Goal: Use online tool/utility: Utilize a website feature to perform a specific function

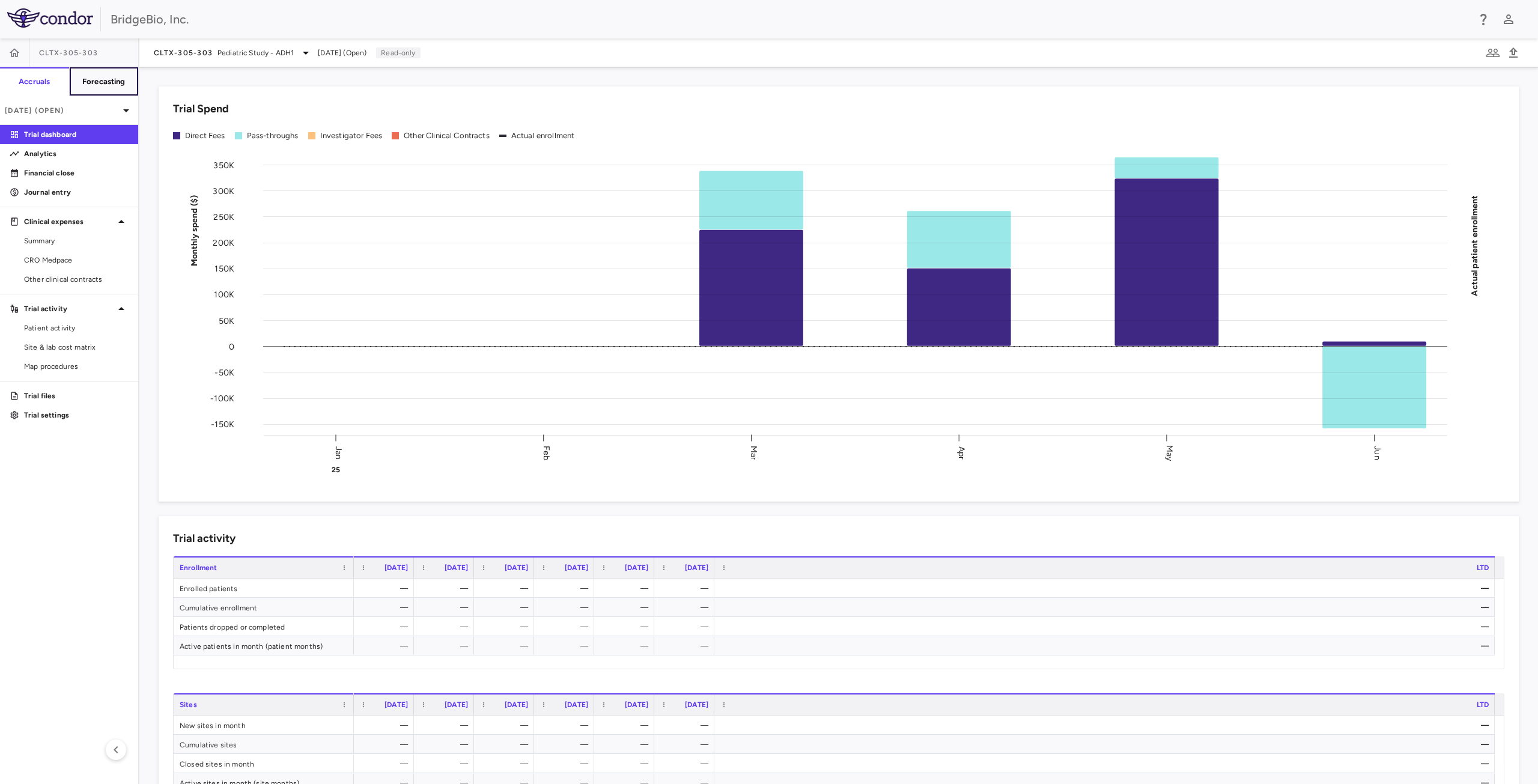
click at [108, 77] on h6 "Forecasting" at bounding box center [104, 81] width 43 height 11
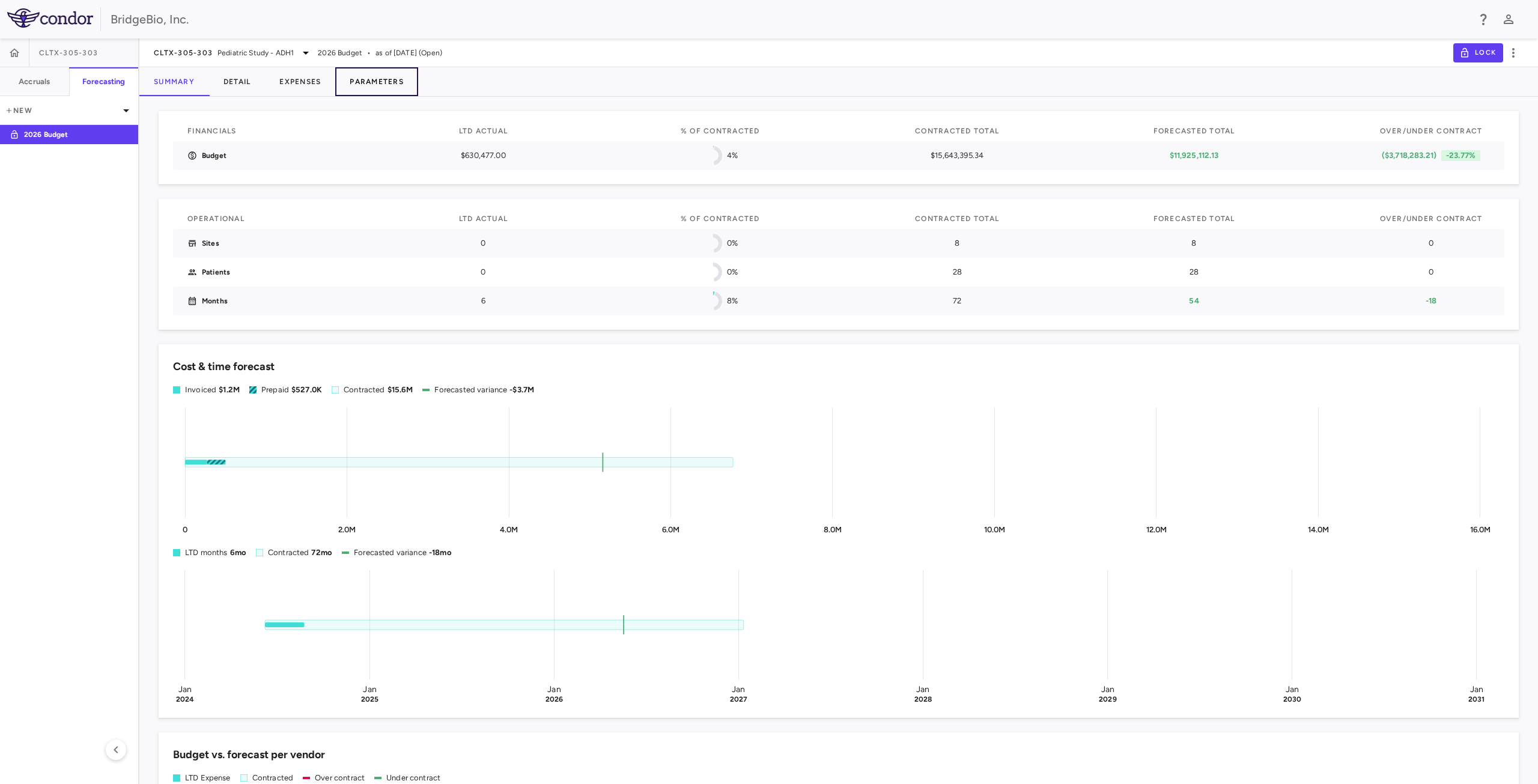
click at [375, 85] on button "Parameters" at bounding box center [377, 81] width 83 height 28
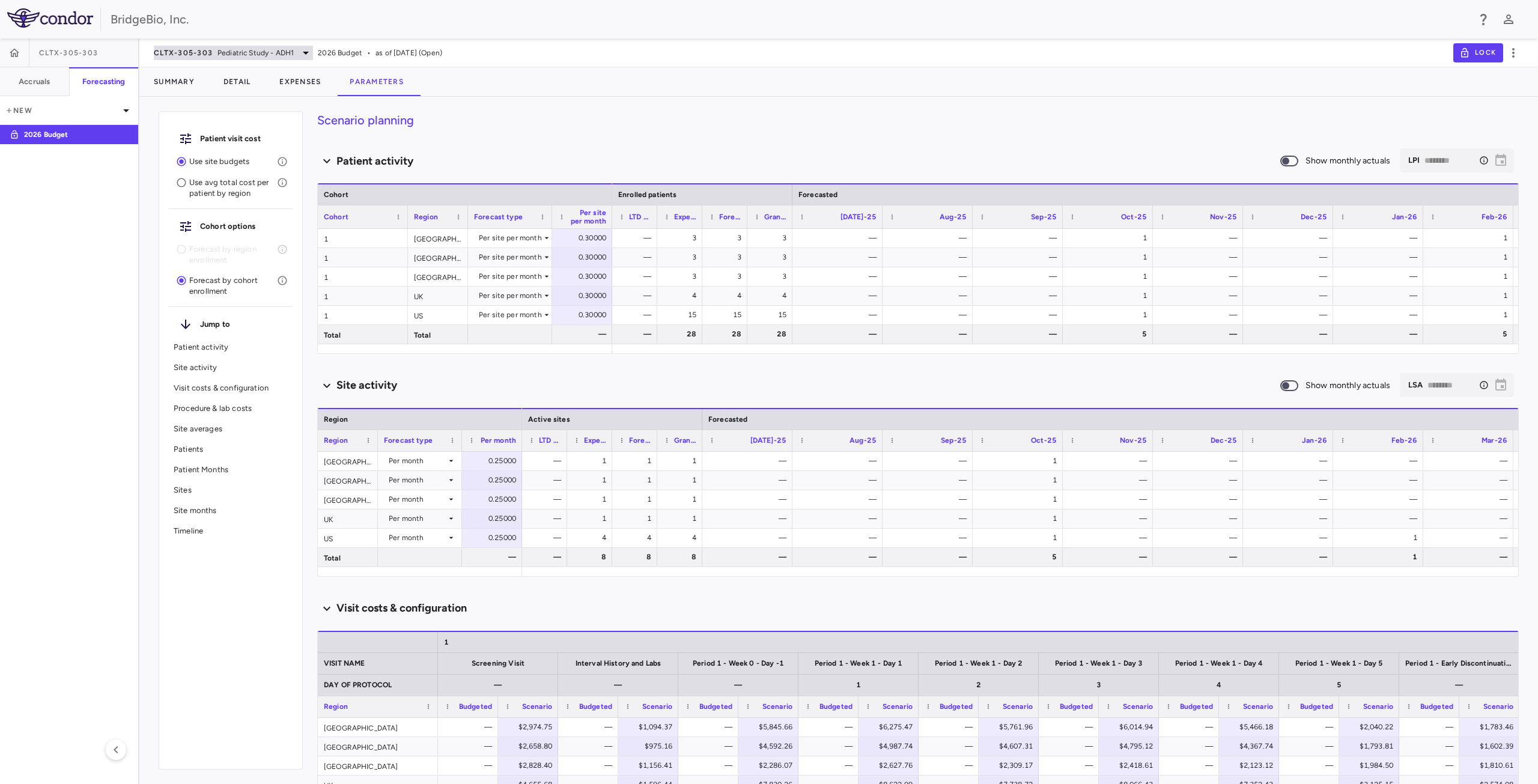
click at [271, 53] on span "Pediatric Study - ADH1" at bounding box center [255, 53] width 76 height 11
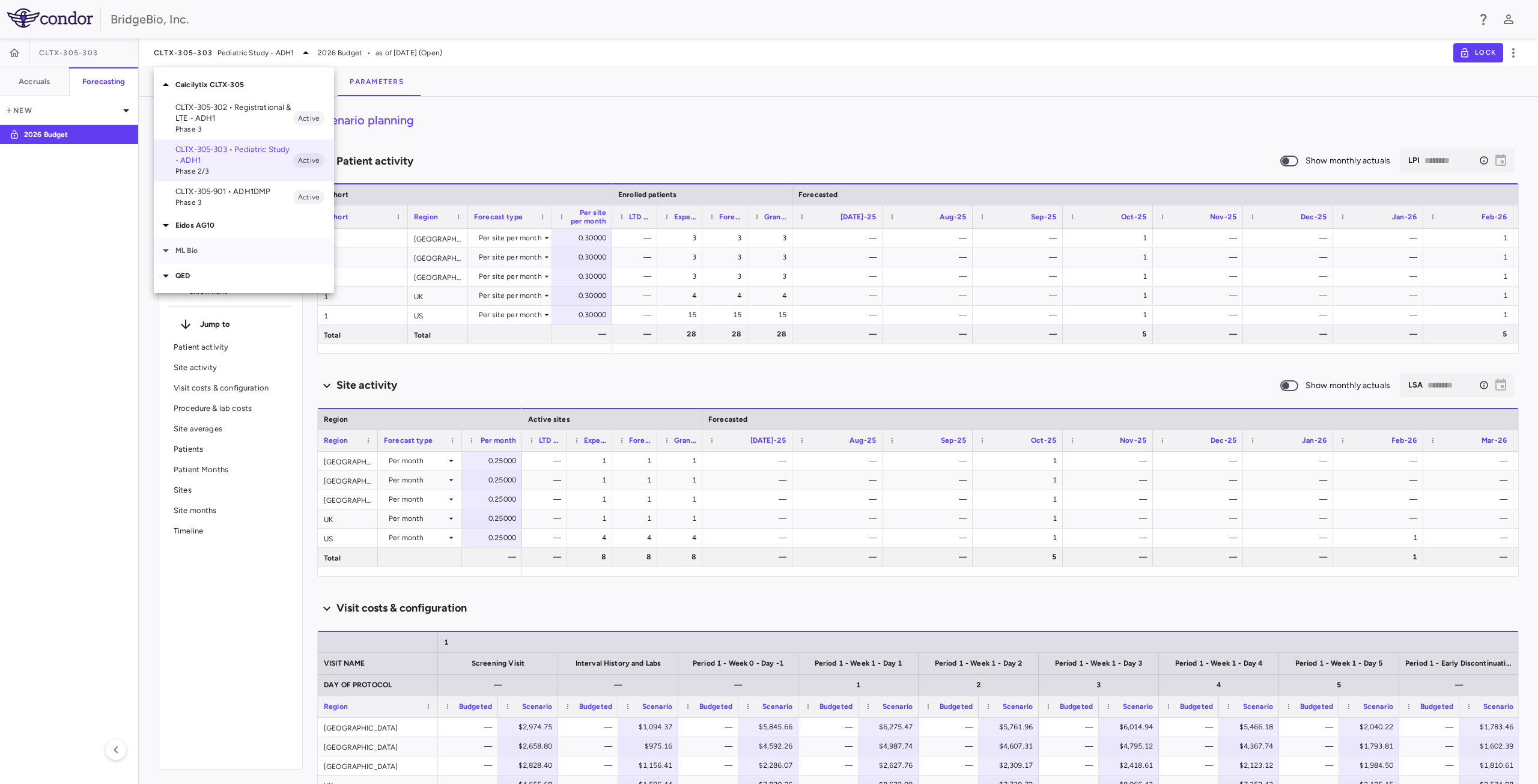
click at [162, 254] on icon at bounding box center [166, 250] width 15 height 15
click at [248, 278] on p "MLB-01-005 • LGMD2i - Limb Girdle [MEDICAL_DATA]" at bounding box center [234, 279] width 118 height 22
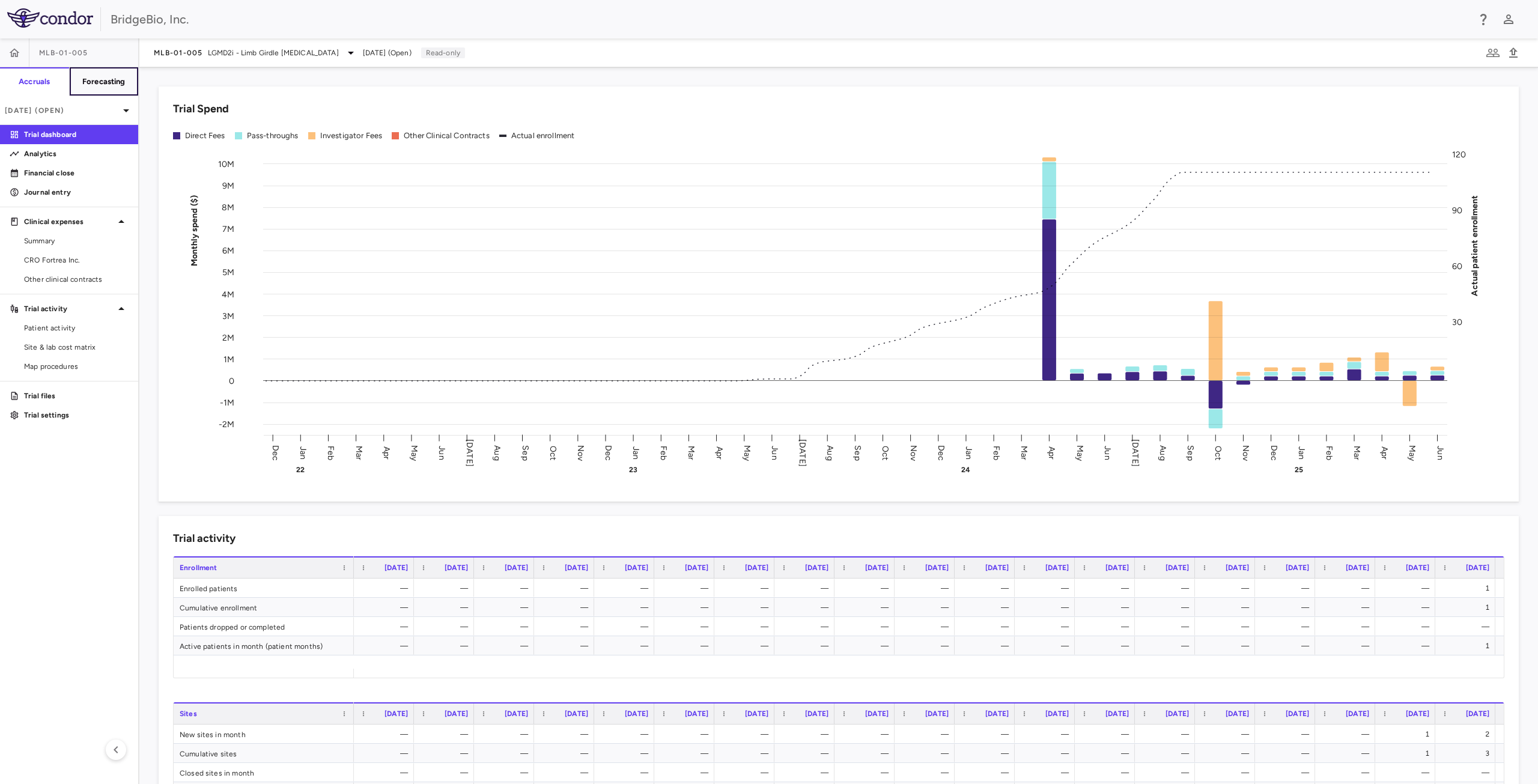
click at [114, 78] on h6 "Forecasting" at bounding box center [104, 81] width 43 height 11
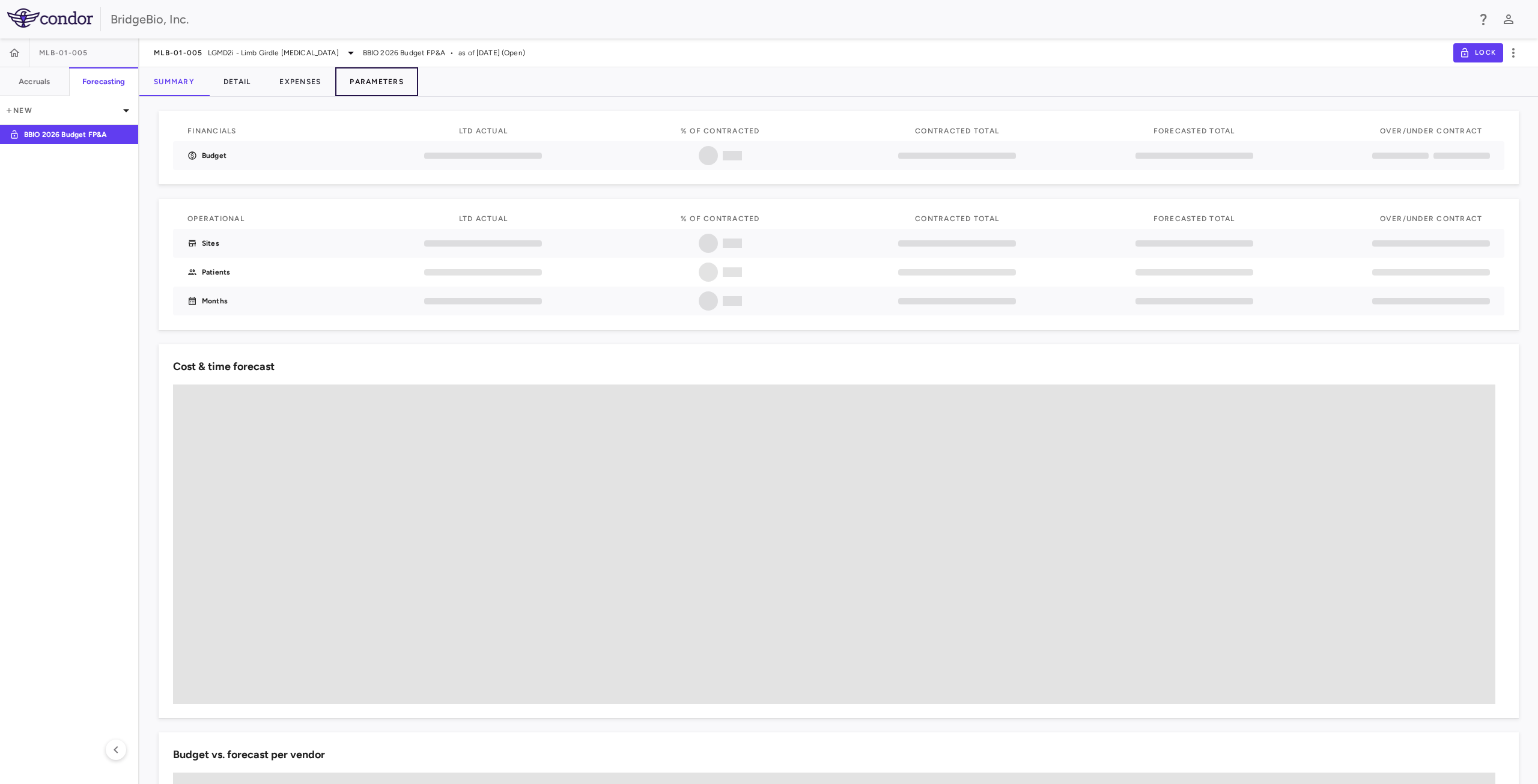
click at [383, 79] on button "Parameters" at bounding box center [377, 81] width 83 height 28
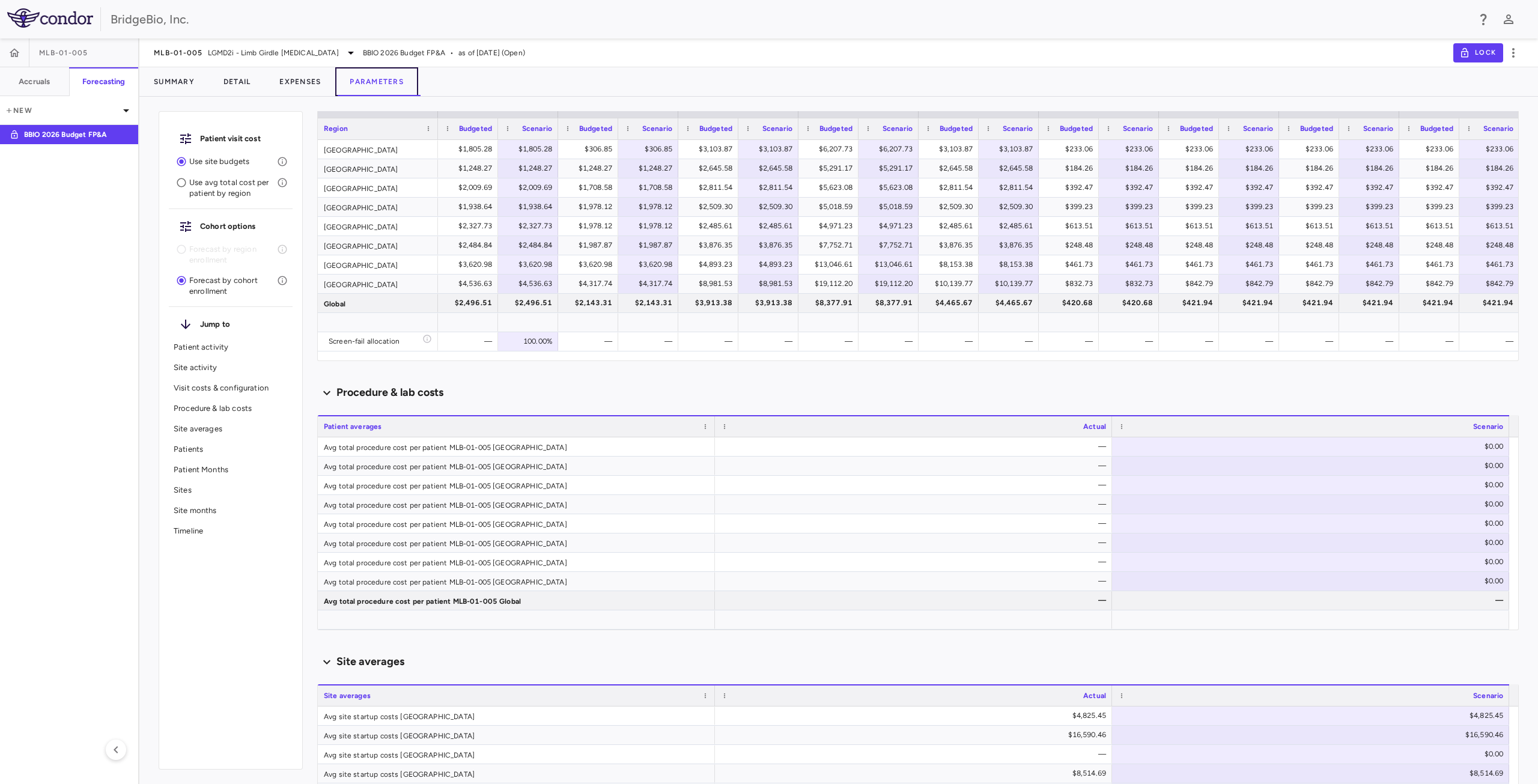
scroll to position [555, 0]
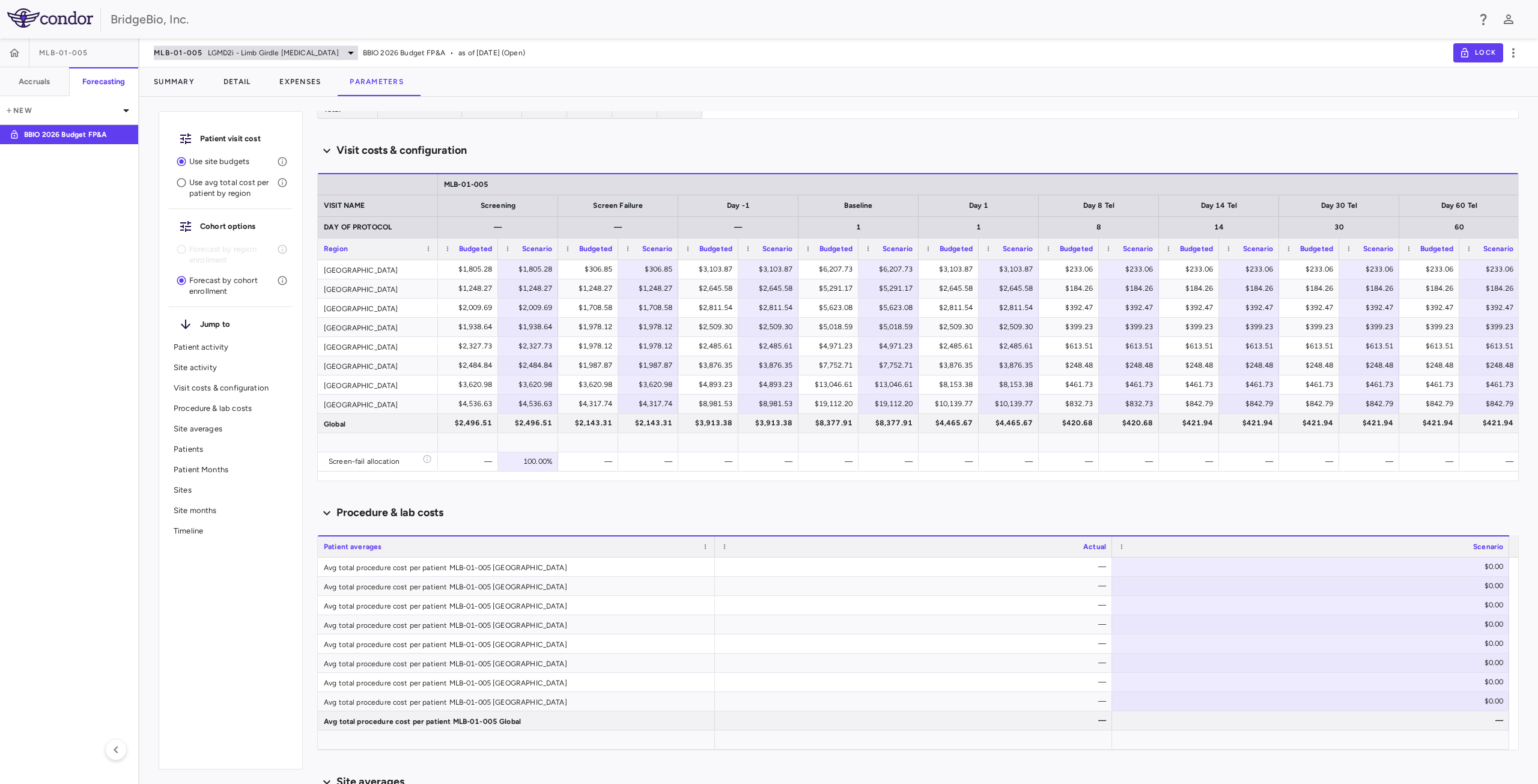
click at [326, 52] on span "LGMD2i - Limb Girdle [MEDICAL_DATA]" at bounding box center [273, 53] width 131 height 11
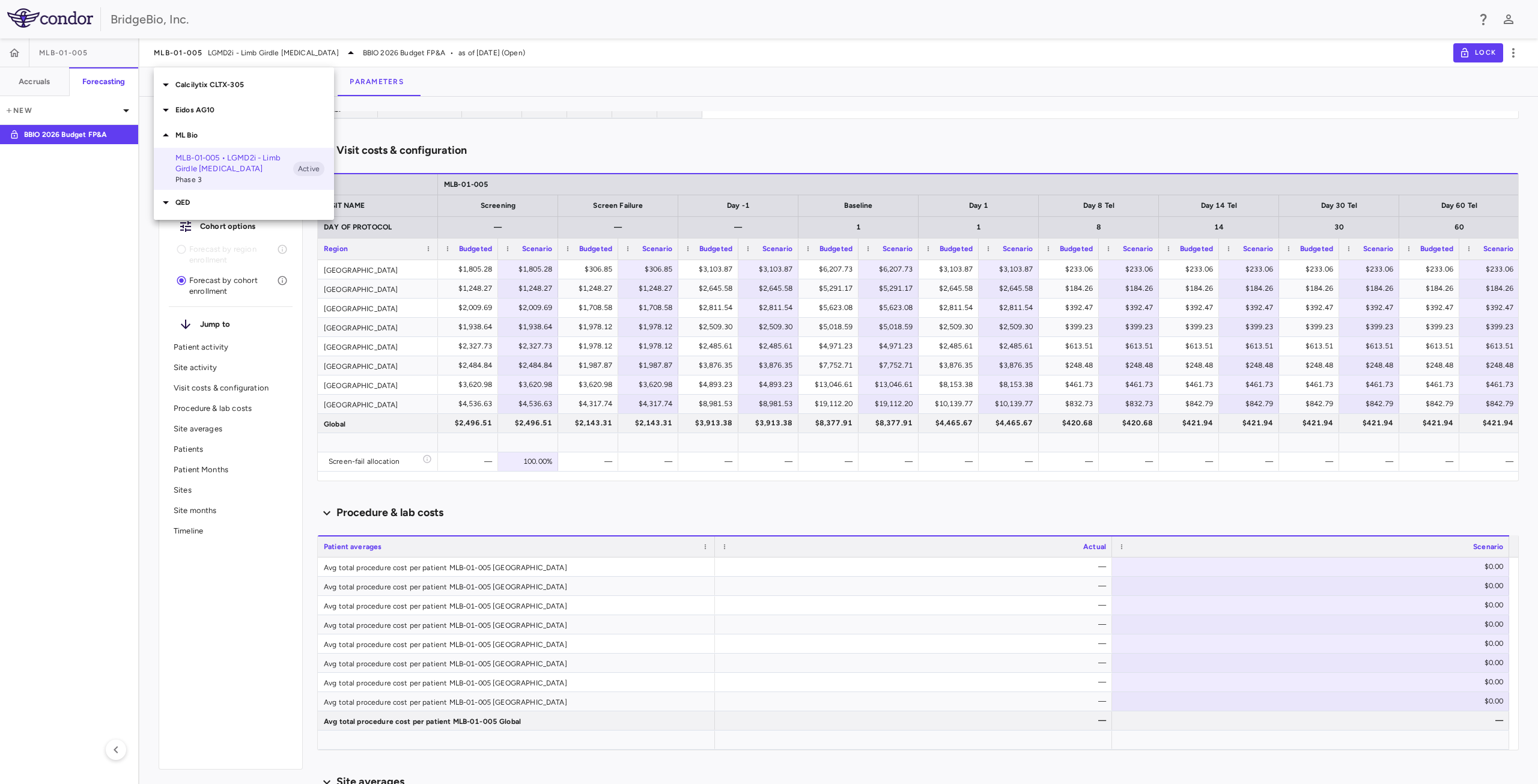
click at [185, 204] on p "QED" at bounding box center [254, 202] width 159 height 11
click at [247, 310] on p "QBGJ398-204 • PROPEL I&T - [MEDICAL_DATA]" at bounding box center [234, 314] width 118 height 22
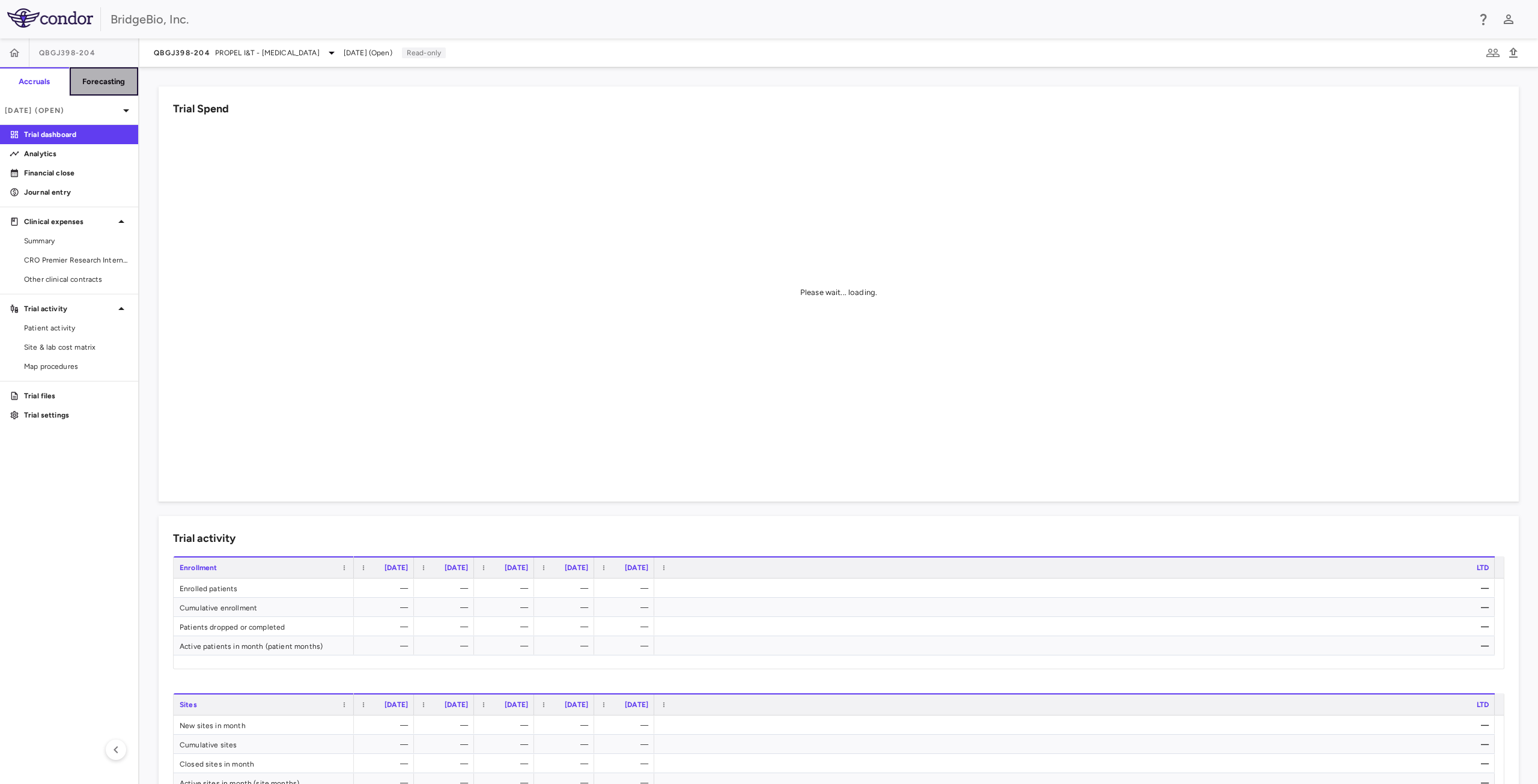
click at [110, 86] on h6 "Forecasting" at bounding box center [104, 81] width 43 height 11
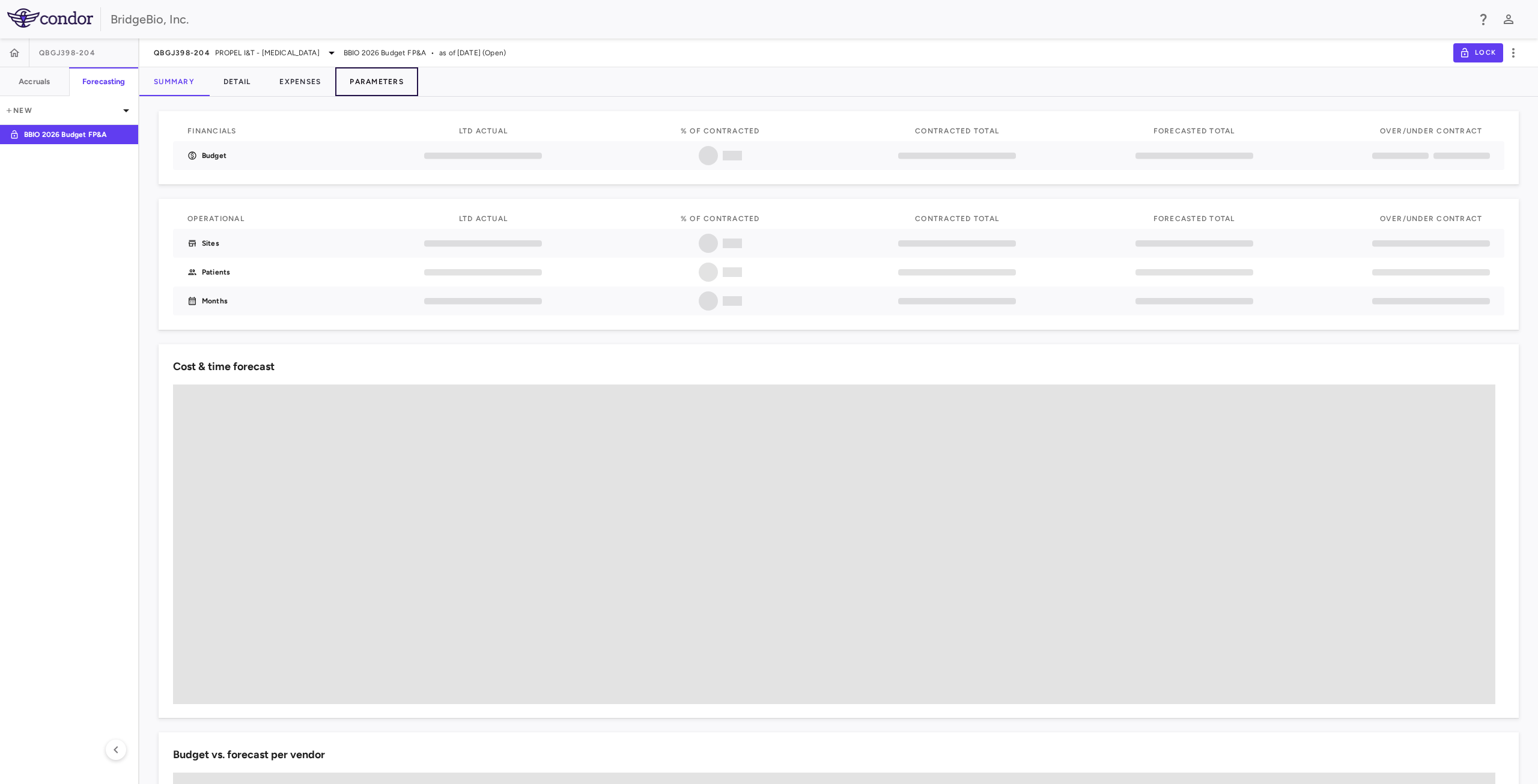
click at [375, 80] on button "Parameters" at bounding box center [377, 81] width 83 height 28
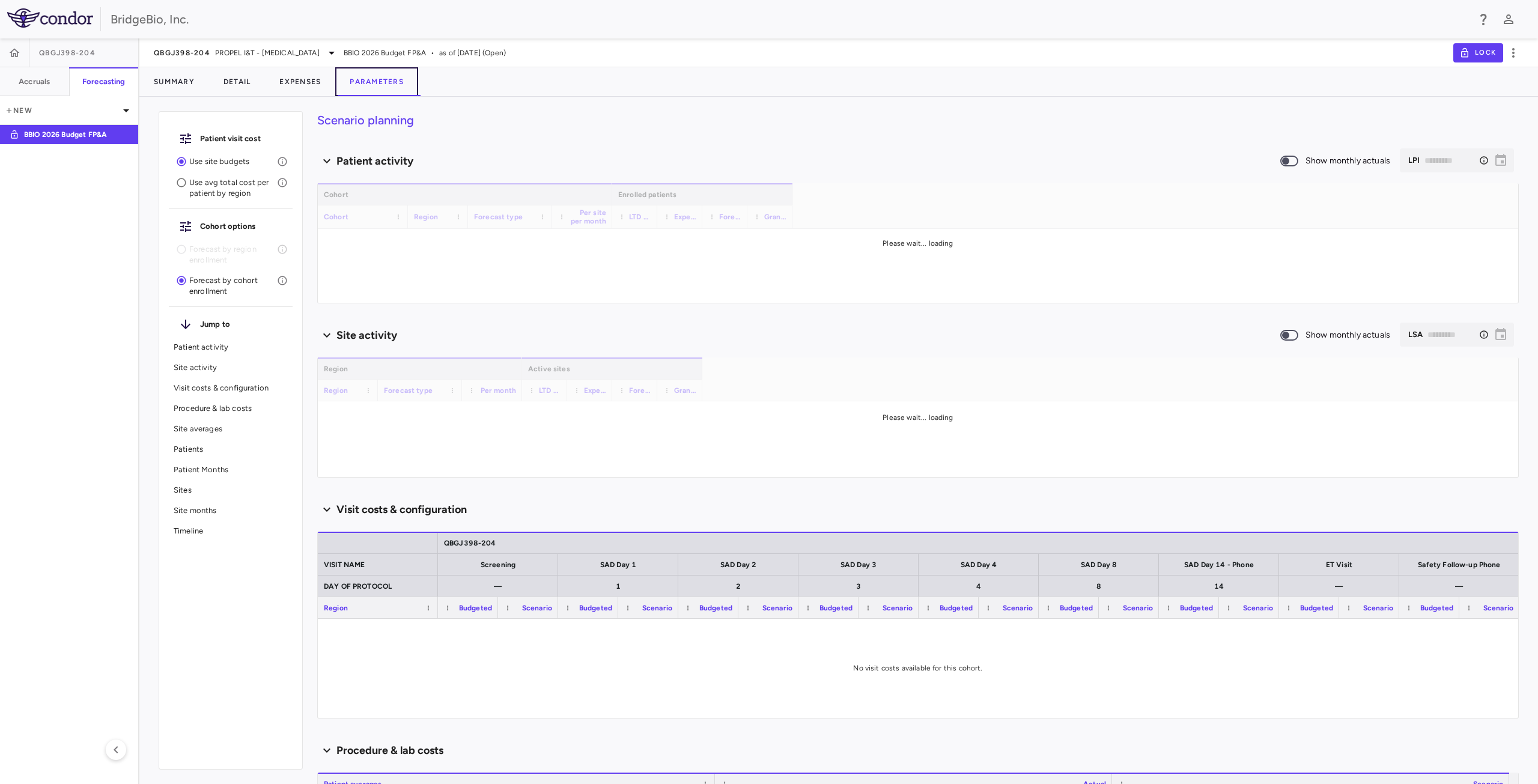
type input "********"
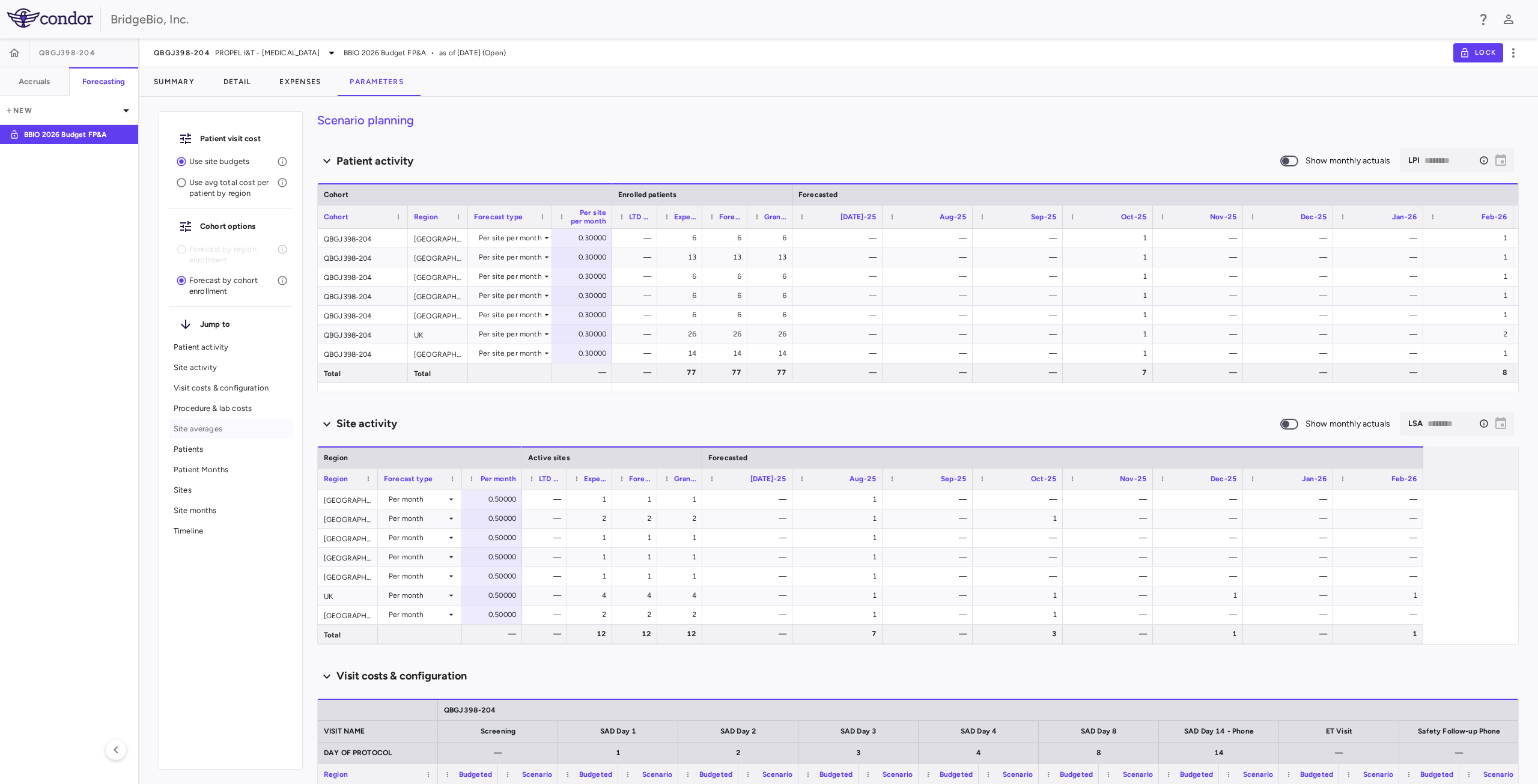
click at [203, 429] on p "Site averages" at bounding box center [230, 429] width 114 height 11
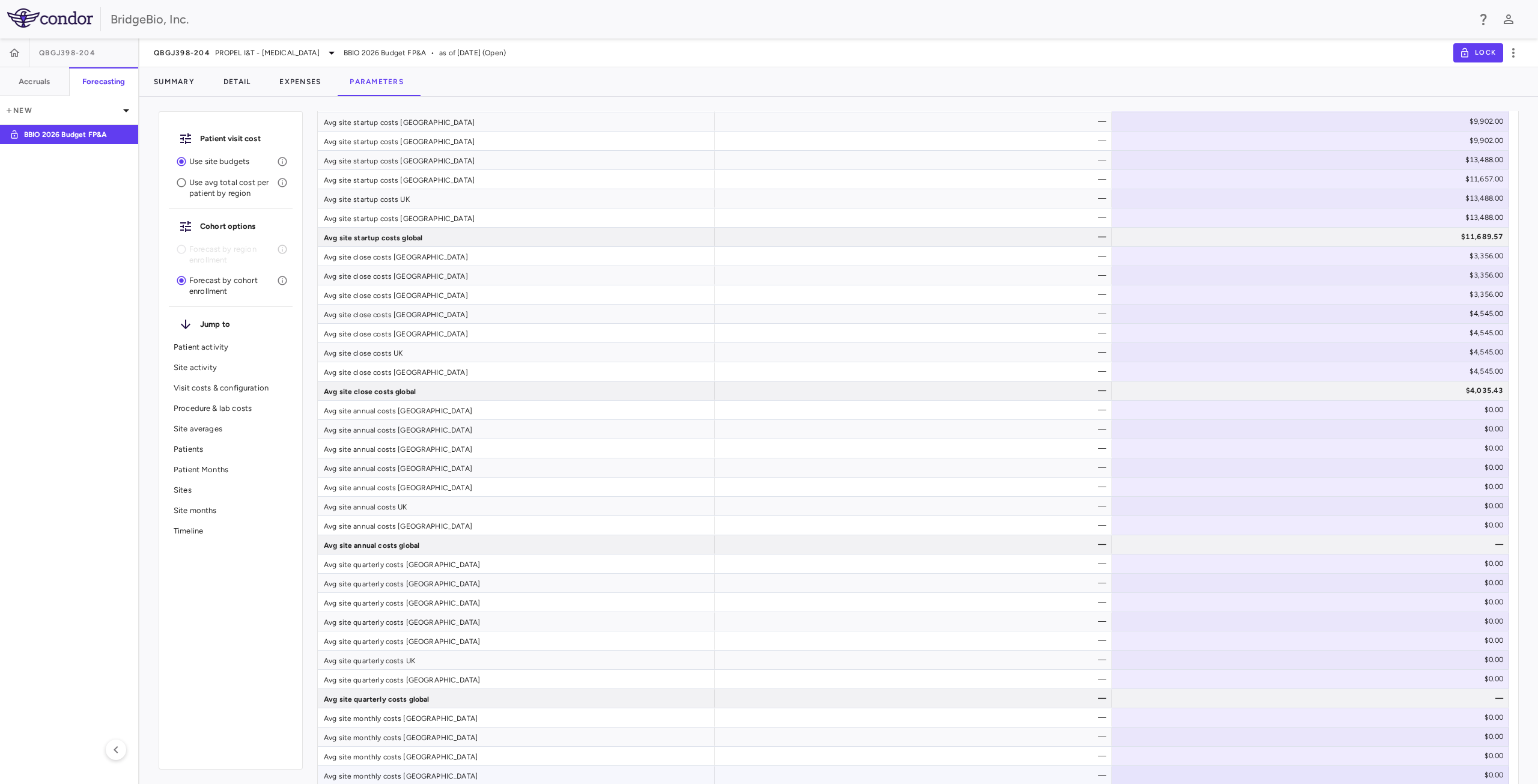
scroll to position [1089, 0]
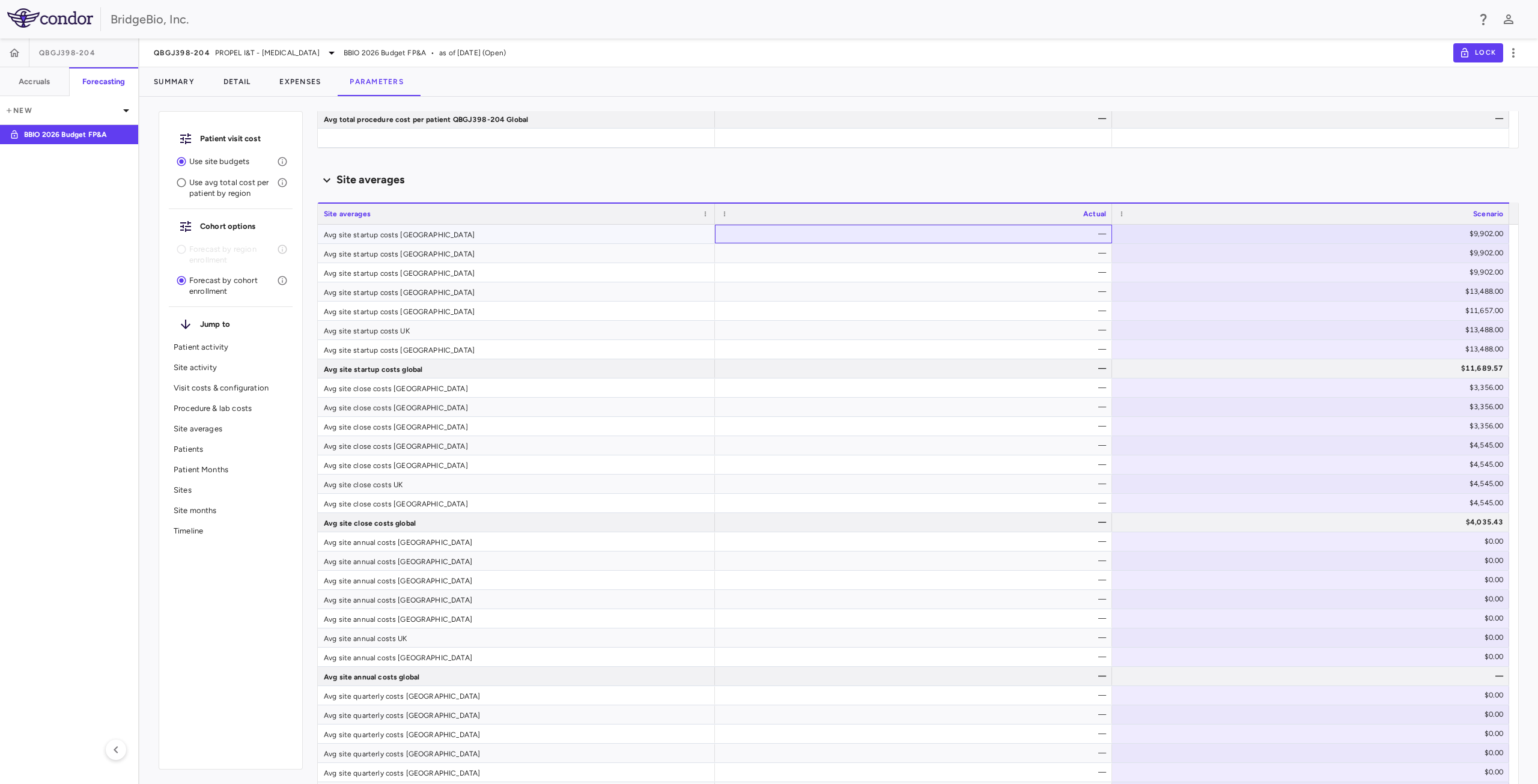
click at [990, 230] on div "—" at bounding box center [915, 234] width 380 height 19
click at [1181, 360] on span "Excel Export" at bounding box center [1184, 363] width 56 height 17
click at [199, 367] on p "Site activity" at bounding box center [230, 367] width 114 height 11
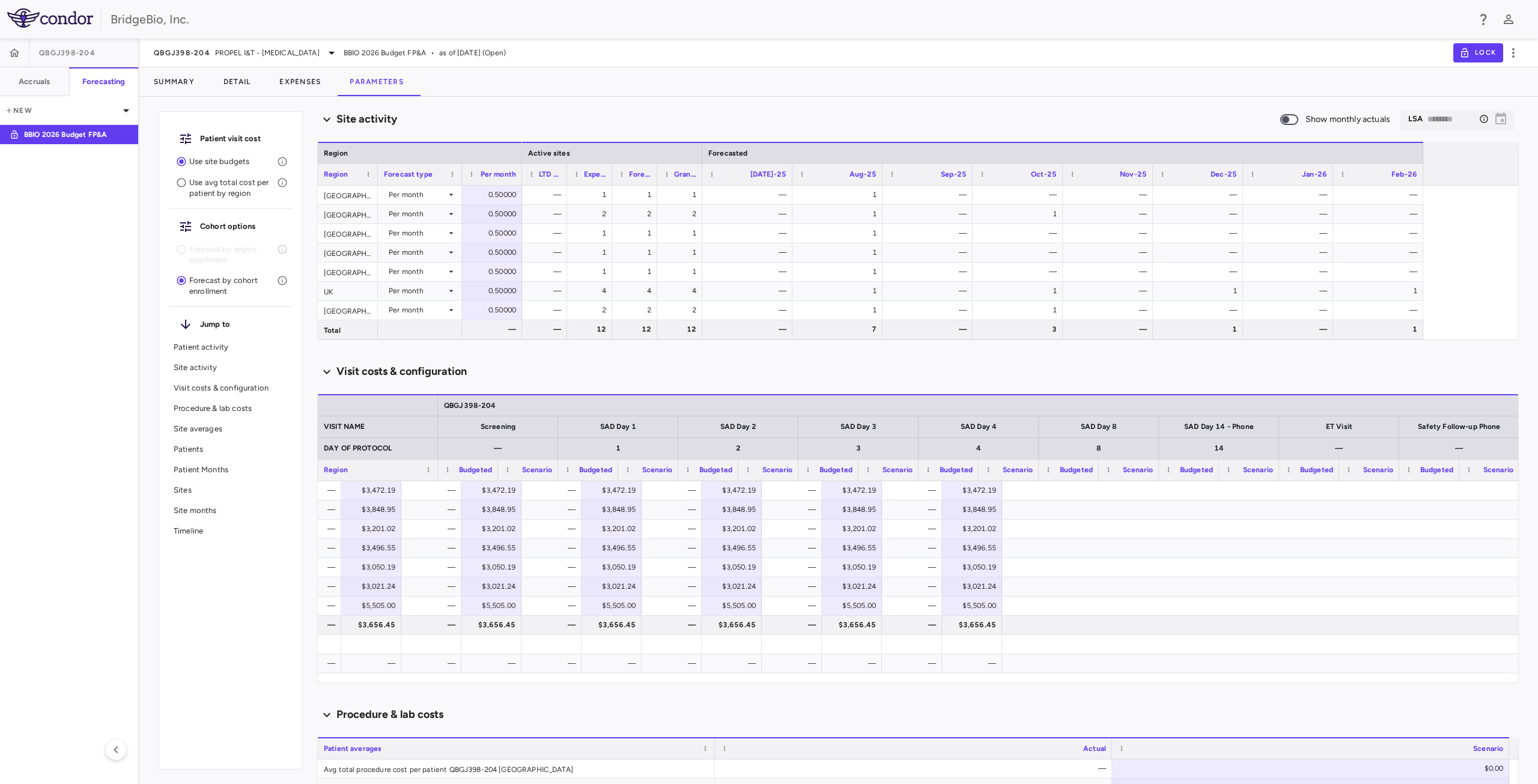
scroll to position [0, 0]
